Goal: Information Seeking & Learning: Learn about a topic

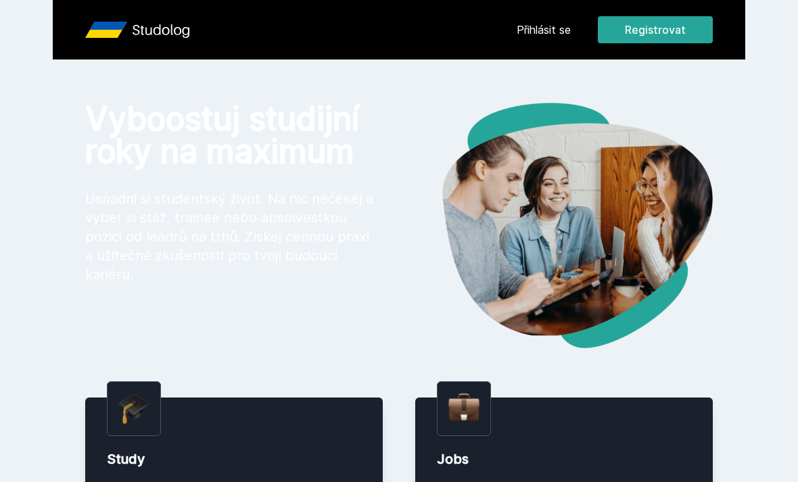
click at [551, 35] on link "Přihlásit se" at bounding box center [543, 30] width 54 height 16
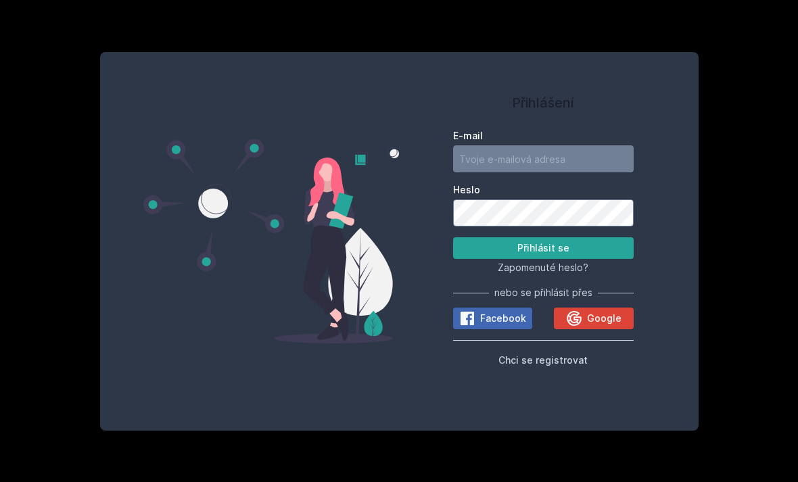
click at [546, 172] on input "E-mail" at bounding box center [543, 158] width 180 height 27
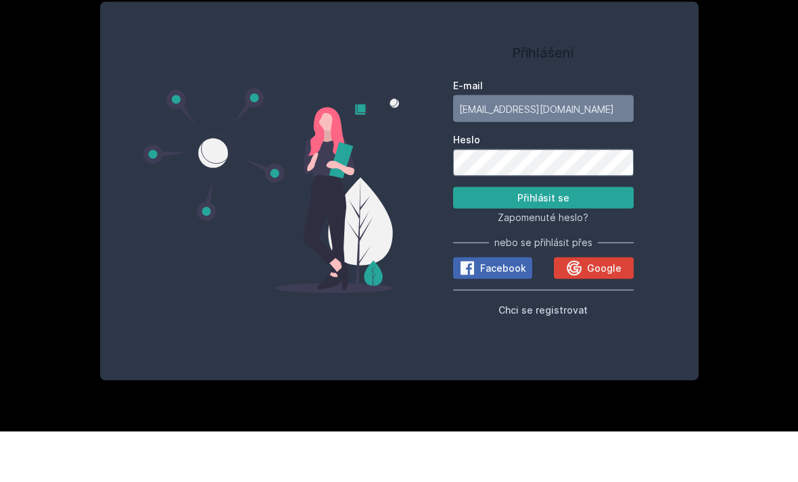
type input "hubf03@vse.cz"
click at [554, 183] on label "Heslo" at bounding box center [543, 190] width 180 height 14
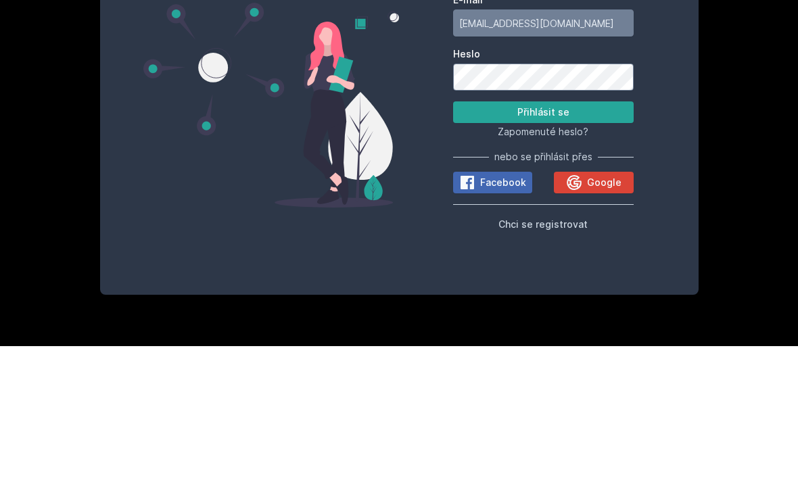
click at [605, 237] on button "Přihlásit se" at bounding box center [543, 248] width 180 height 22
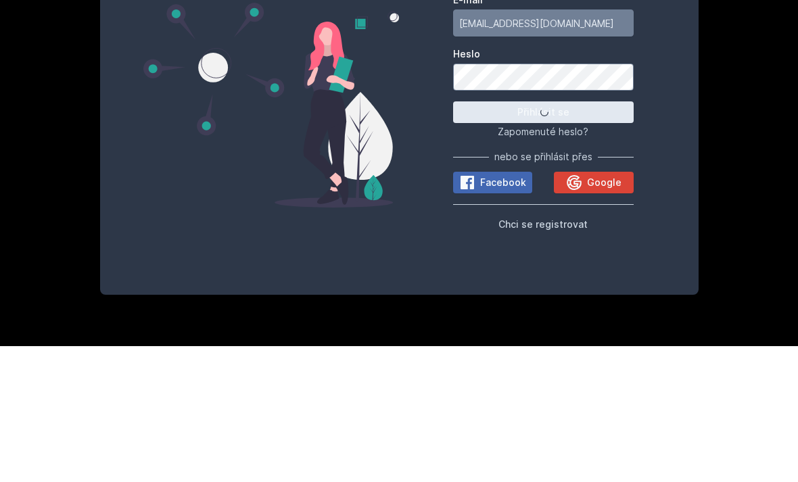
scroll to position [43, 0]
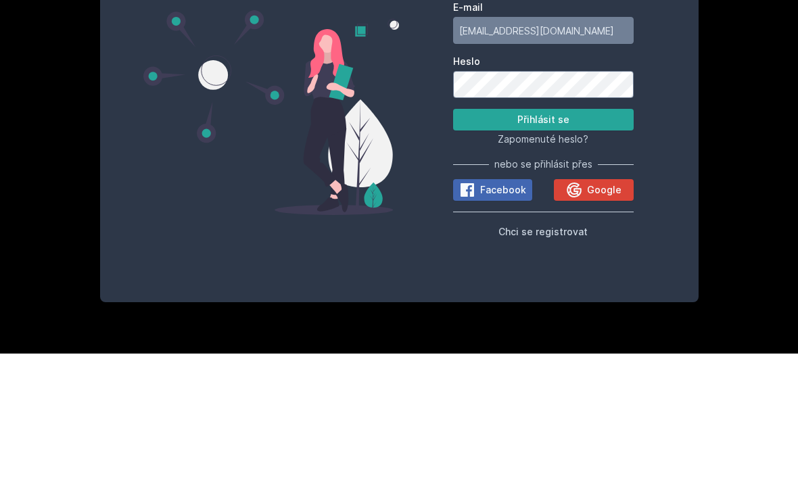
click at [604, 312] on span "Google" at bounding box center [604, 319] width 34 height 14
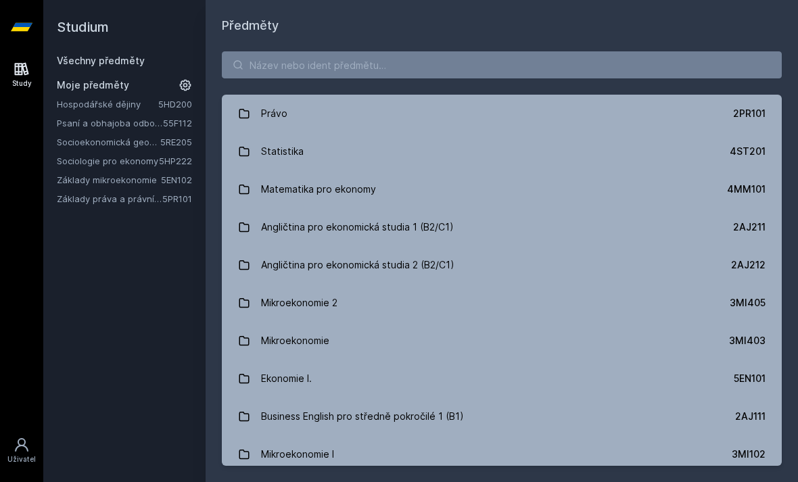
click at [83, 105] on link "Hospodářské dějiny" at bounding box center [107, 104] width 101 height 14
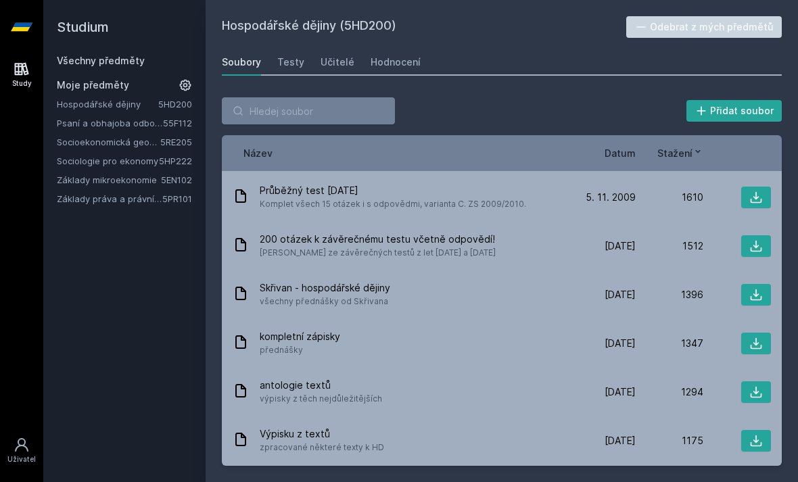
scroll to position [273, 0]
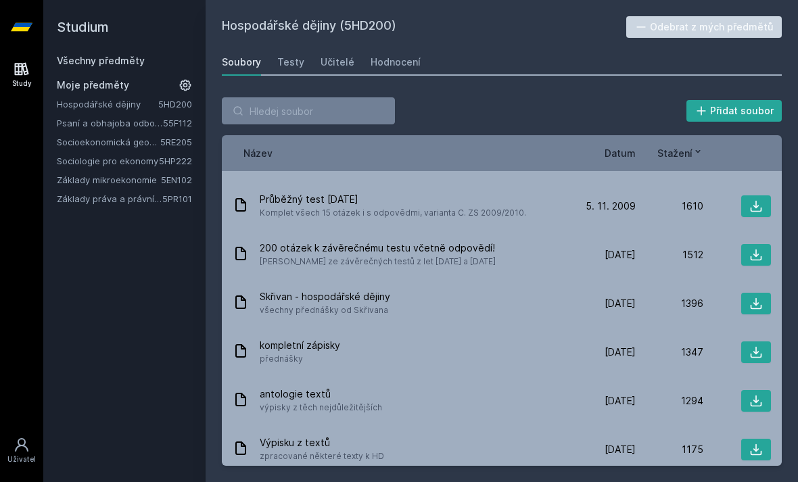
click at [625, 159] on span "Datum" at bounding box center [619, 153] width 31 height 14
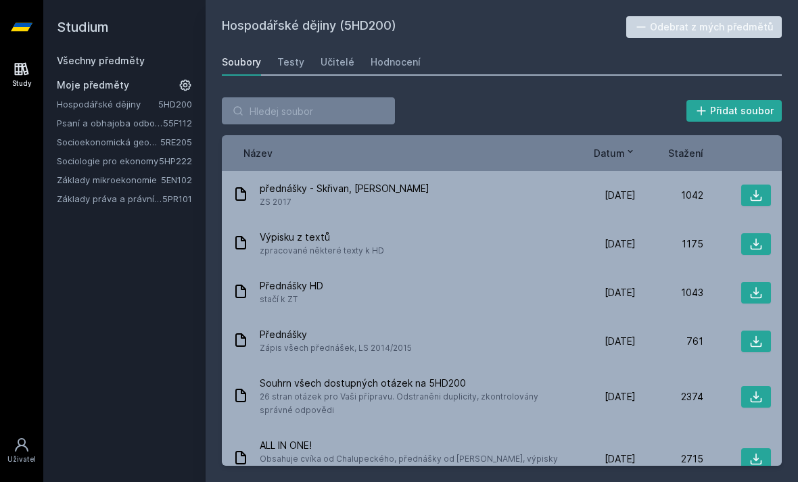
scroll to position [0, 0]
click at [400, 247] on div "Výpisku z textů zpracované některé texty k HD" at bounding box center [400, 244] width 335 height 27
click at [753, 238] on icon at bounding box center [756, 244] width 14 height 14
click at [546, 203] on div "přednášky - Skřivan, [PERSON_NAME] ZS 2017" at bounding box center [400, 195] width 335 height 27
click at [754, 189] on icon at bounding box center [756, 196] width 14 height 14
